Goal: Check status: Check status

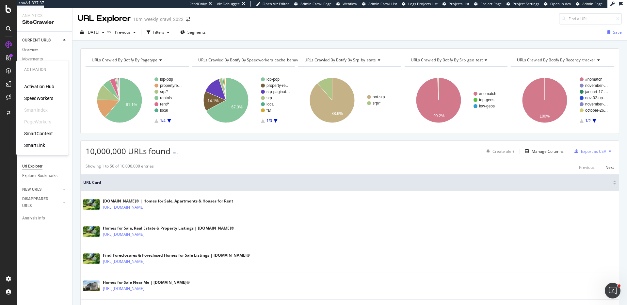
click at [43, 97] on div "SpeedWorkers" at bounding box center [38, 98] width 29 height 7
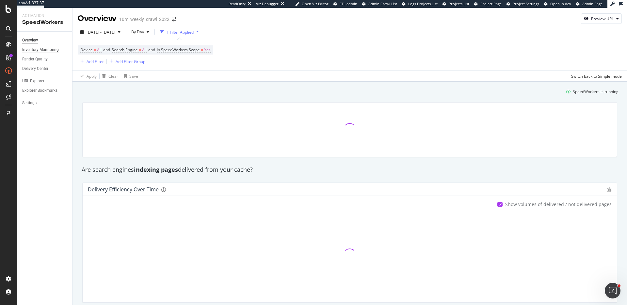
click at [50, 51] on div "Inventory Monitoring" at bounding box center [40, 49] width 37 height 7
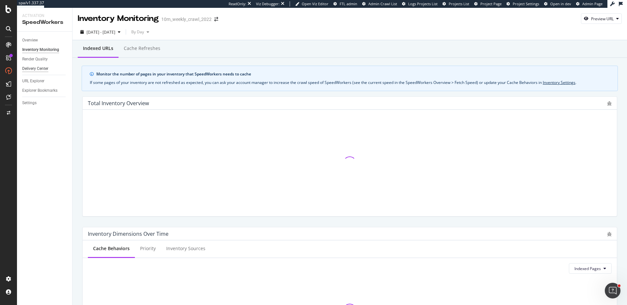
click at [41, 66] on div "Delivery Center" at bounding box center [35, 68] width 26 height 7
click at [41, 67] on div "Delivery Center" at bounding box center [35, 68] width 26 height 7
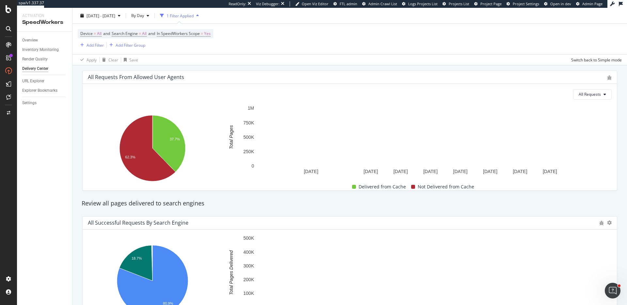
scroll to position [39, 0]
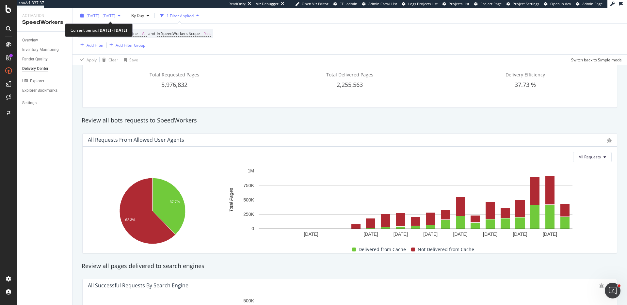
click at [115, 18] on span "[DATE] - [DATE]" at bounding box center [100, 16] width 29 height 6
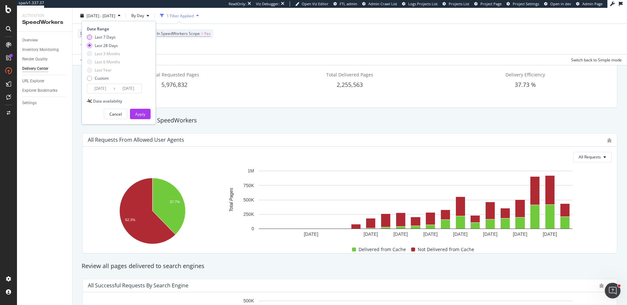
click at [106, 38] on div "Last 7 Days" at bounding box center [105, 37] width 21 height 6
type input "[DATE]"
click at [138, 115] on div "Apply" at bounding box center [140, 114] width 10 height 6
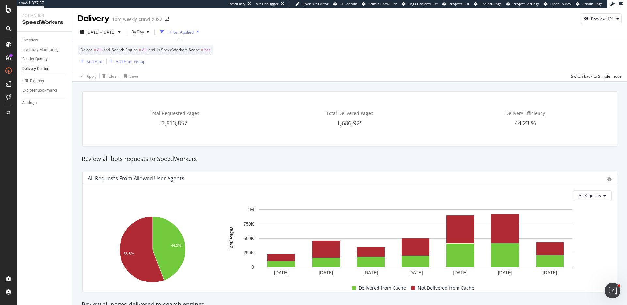
click at [380, 159] on div "Review all bots requests to SpeedWorkers" at bounding box center [349, 159] width 542 height 8
